Goal: Check status: Check status

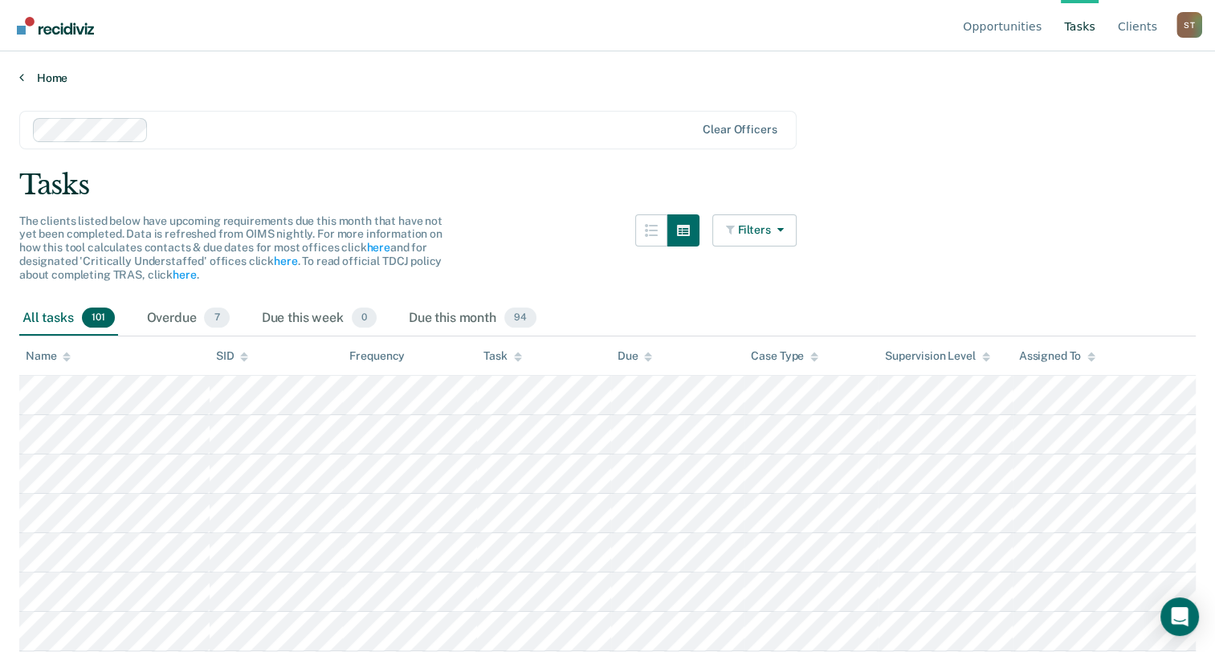
click at [23, 77] on link "Home" at bounding box center [607, 78] width 1177 height 14
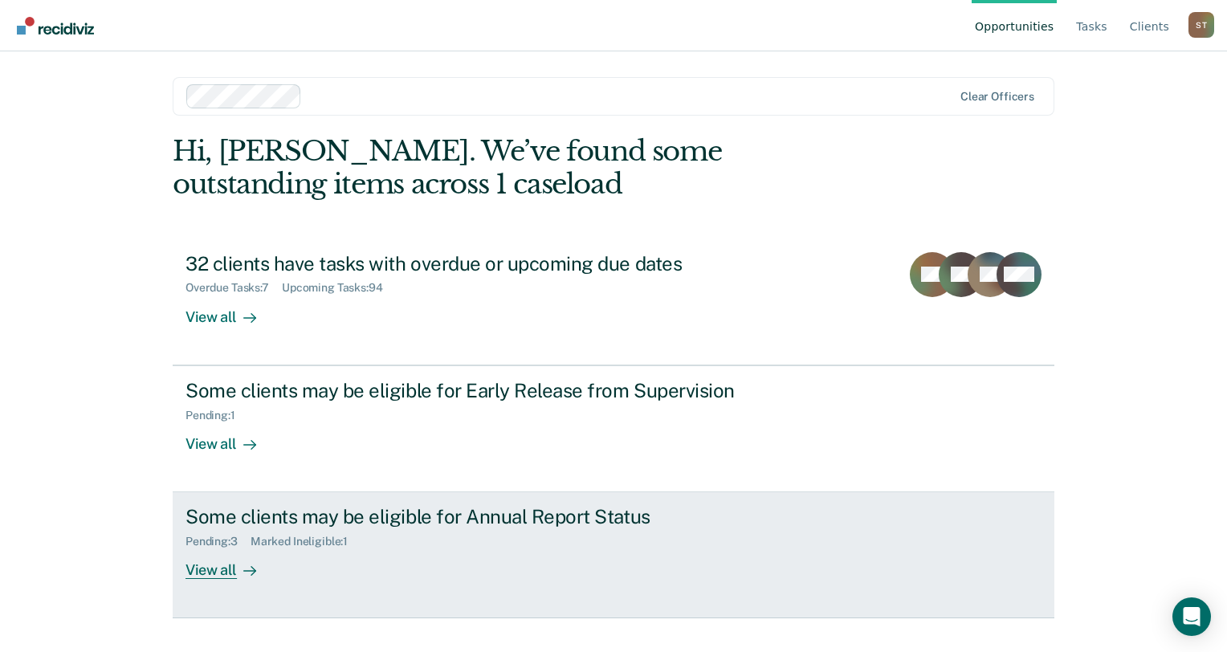
click at [218, 568] on div "View all" at bounding box center [231, 564] width 90 height 31
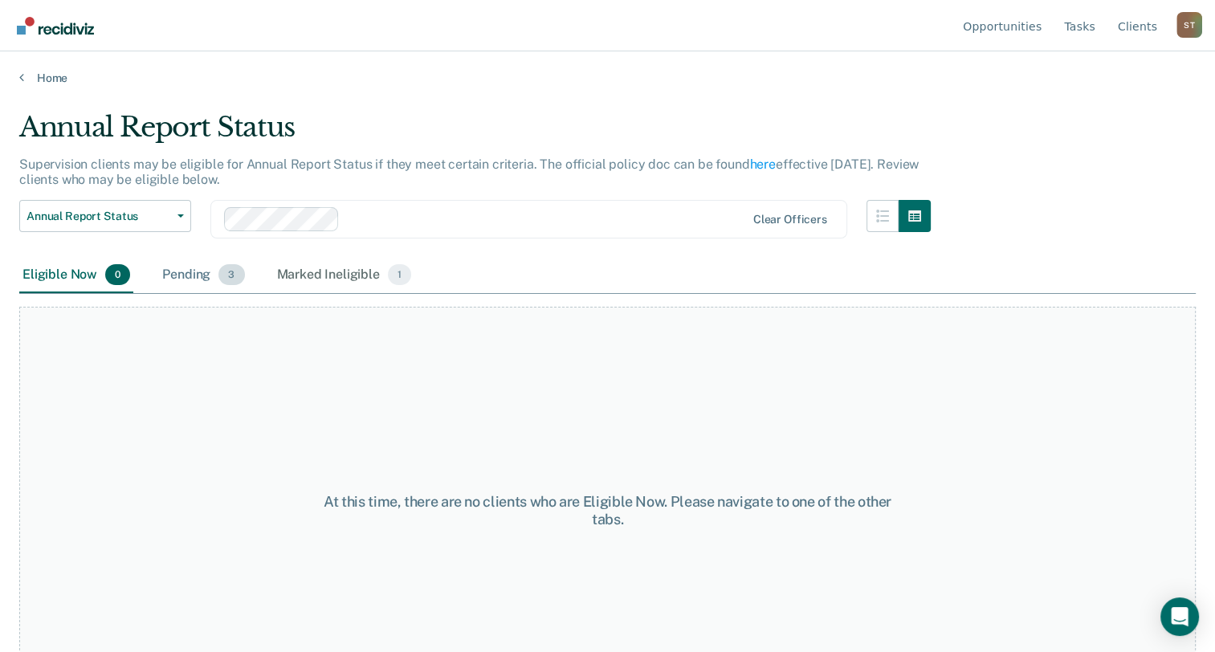
click at [206, 271] on div "Pending 3" at bounding box center [203, 275] width 88 height 35
